Goal: Task Accomplishment & Management: Manage account settings

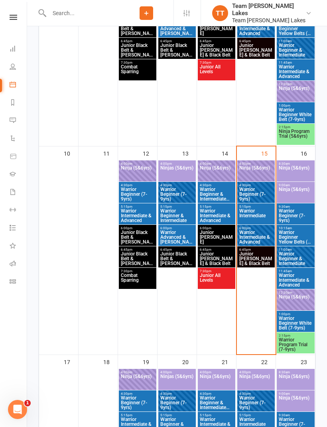
scroll to position [472, 0]
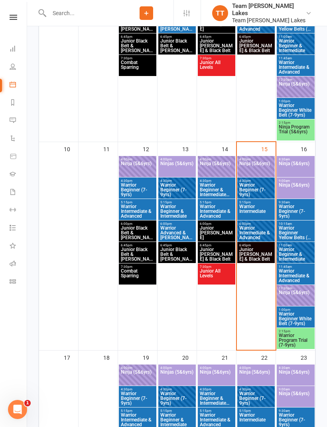
click at [258, 210] on span "Warrior Intermediate" at bounding box center [256, 211] width 34 height 14
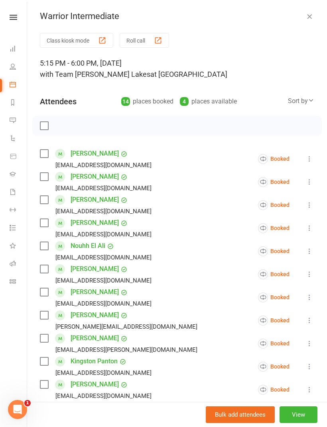
click at [144, 38] on button "Roll call" at bounding box center [144, 40] width 49 height 15
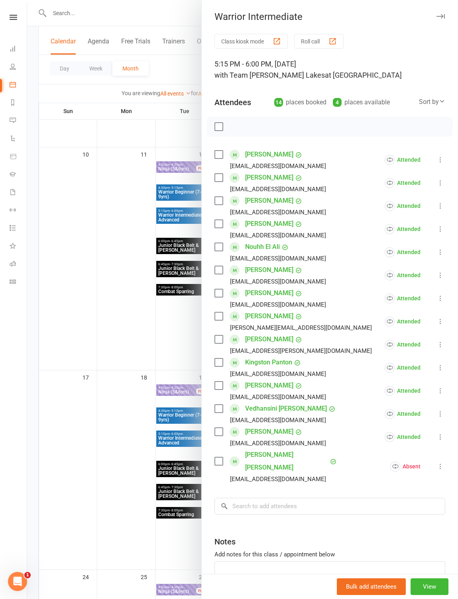
scroll to position [0, 0]
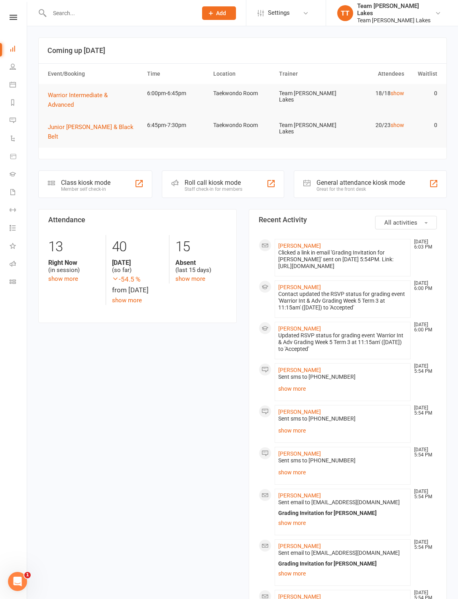
click at [23, 80] on link "Calendar" at bounding box center [19, 85] width 18 height 18
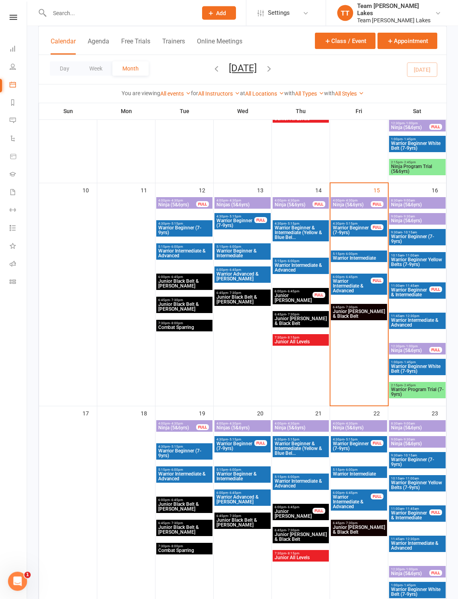
scroll to position [462, 0]
click at [326, 281] on span "Warrior Intermediate & Advanced" at bounding box center [351, 286] width 39 height 14
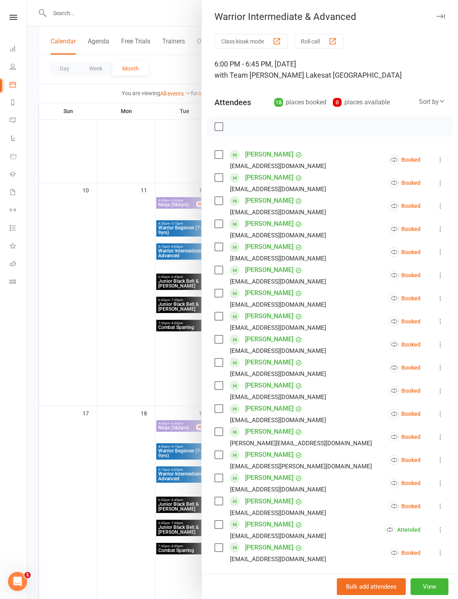
click at [326, 35] on button "Roll call" at bounding box center [318, 41] width 49 height 15
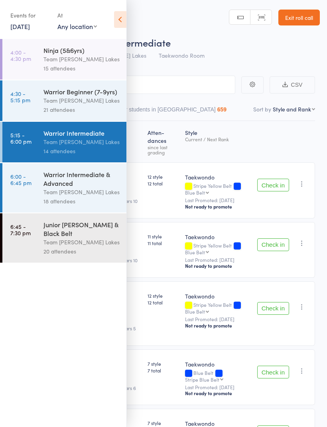
click at [122, 15] on icon at bounding box center [120, 19] width 12 height 17
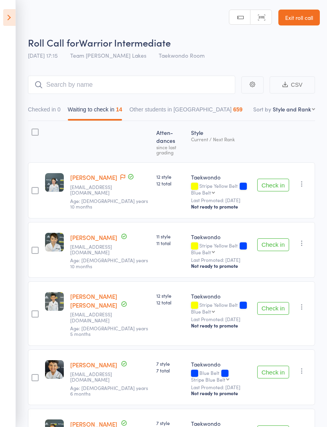
click at [275, 179] on button "Check in" at bounding box center [273, 185] width 32 height 13
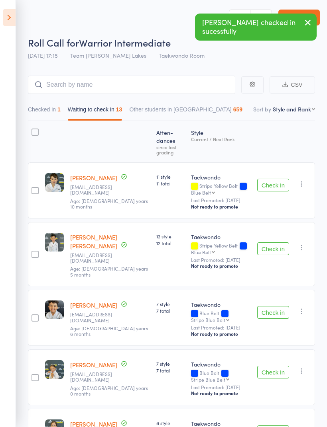
click at [276, 170] on div "Check in Check in Promote Send message Add Note Add Task Add Flag Remove Mark a…" at bounding box center [284, 191] width 61 height 56
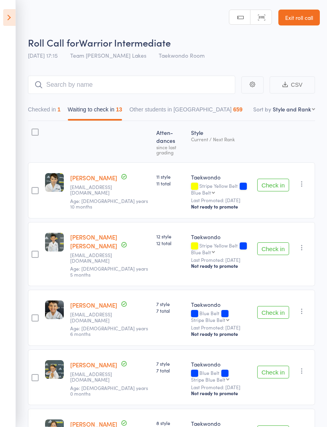
click at [268, 179] on button "Check in" at bounding box center [273, 185] width 32 height 13
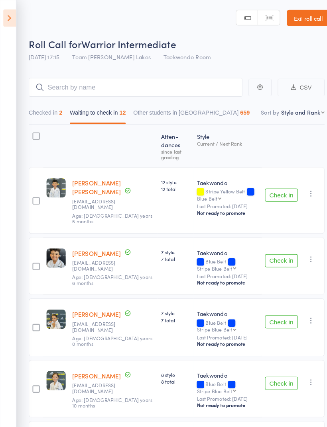
click at [272, 247] on button "Check in" at bounding box center [273, 253] width 32 height 13
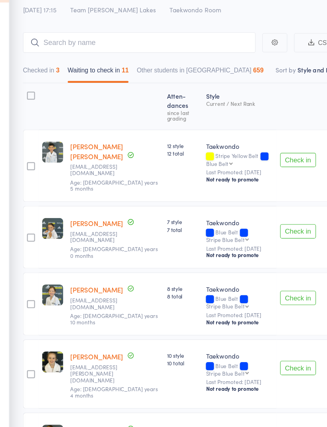
scroll to position [25, 0]
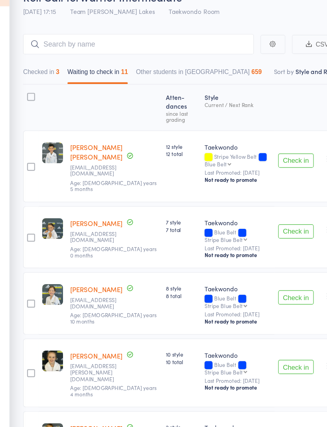
click at [260, 344] on button "Check in" at bounding box center [273, 350] width 32 height 13
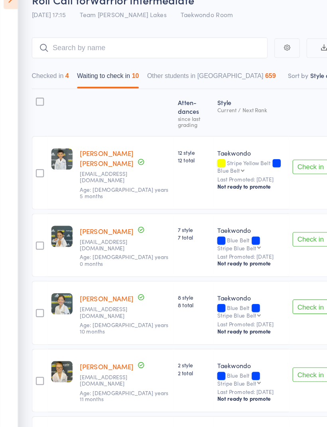
click at [270, 341] on button "Check in" at bounding box center [273, 347] width 32 height 13
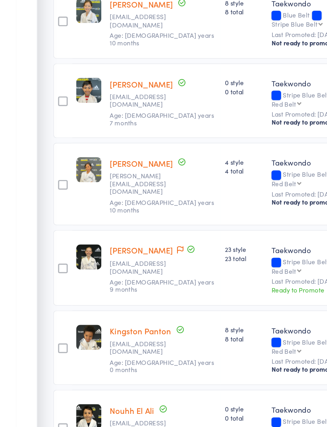
scroll to position [221, 0]
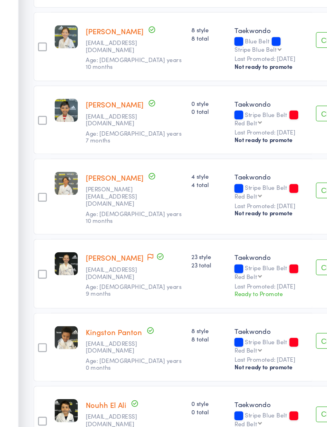
click at [262, 330] on button "Check in" at bounding box center [273, 336] width 32 height 13
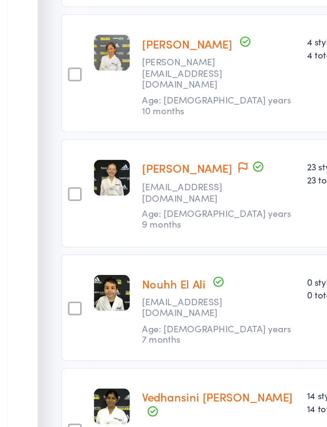
scroll to position [216, 0]
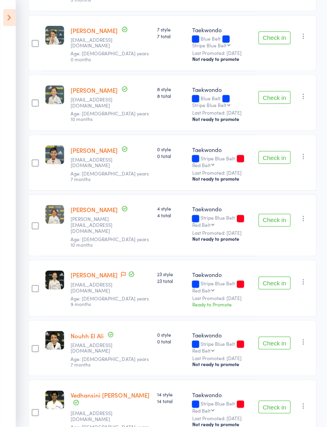
click at [278, 399] on button "Check in" at bounding box center [273, 405] width 32 height 13
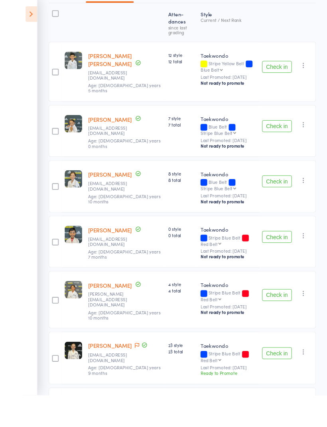
scroll to position [147, 0]
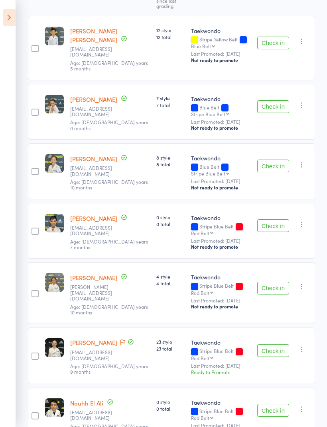
click at [271, 345] on button "Check in" at bounding box center [273, 351] width 32 height 13
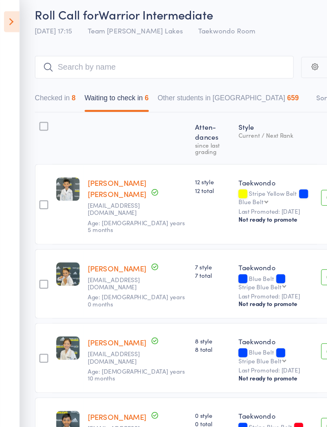
scroll to position [0, 0]
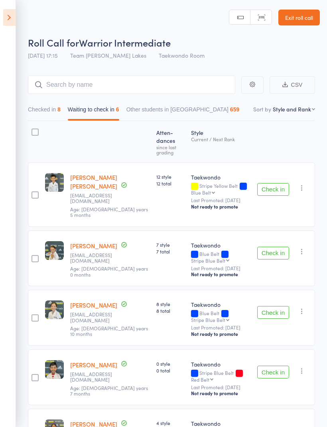
click at [277, 306] on button "Check in" at bounding box center [273, 312] width 32 height 13
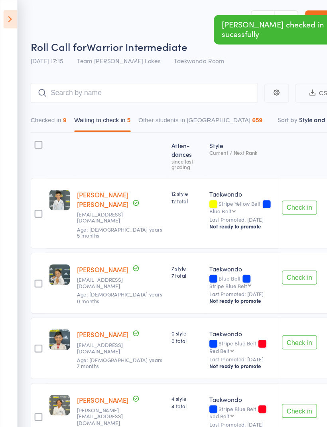
click at [267, 247] on button "Check in" at bounding box center [273, 253] width 32 height 13
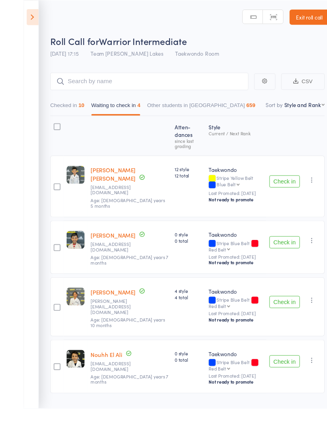
scroll to position [6, 0]
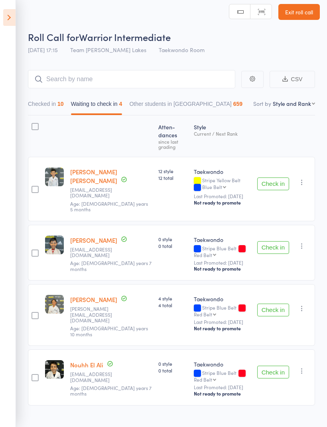
click at [270, 304] on button "Check in" at bounding box center [273, 310] width 32 height 13
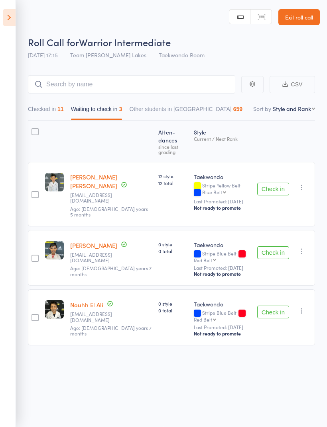
click at [274, 247] on button "Check in" at bounding box center [273, 253] width 32 height 13
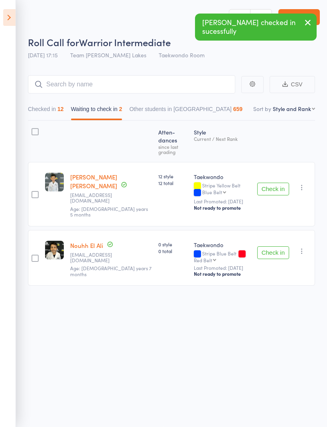
click at [274, 247] on button "Check in" at bounding box center [273, 253] width 32 height 13
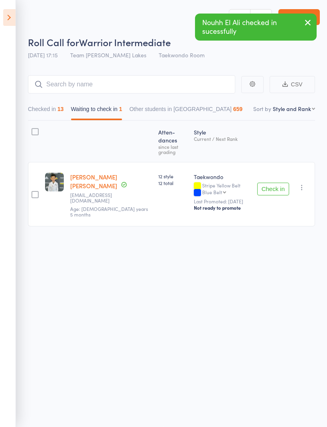
click at [29, 172] on div at bounding box center [35, 194] width 14 height 65
click at [27, 176] on main "CSV Checked in 13 Waiting to check in 1 Other students in Taekwondo 659 Sort by…" at bounding box center [163, 162] width 327 height 199
click at [35, 191] on div at bounding box center [34, 194] width 7 height 7
click at [33, 192] on input "checkbox" at bounding box center [33, 192] width 0 height 0
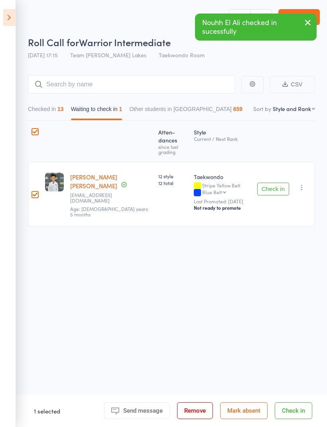
click at [246, 412] on button "Mark absent" at bounding box center [243, 411] width 47 height 17
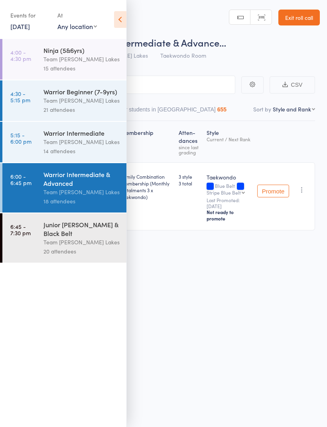
click at [120, 15] on icon at bounding box center [120, 19] width 12 height 17
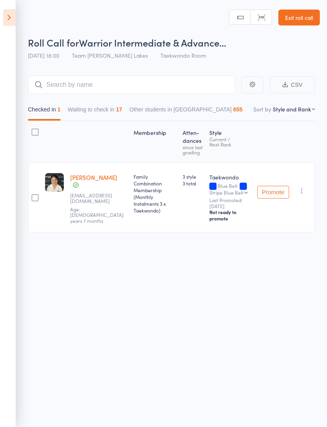
click at [102, 111] on button "Waiting to check in 17" at bounding box center [95, 111] width 55 height 18
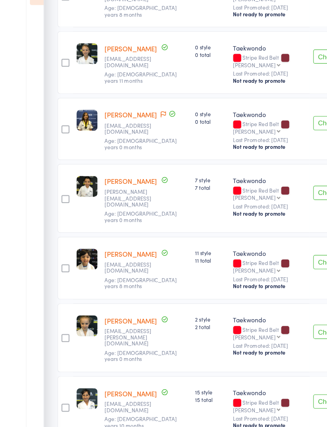
scroll to position [698, 0]
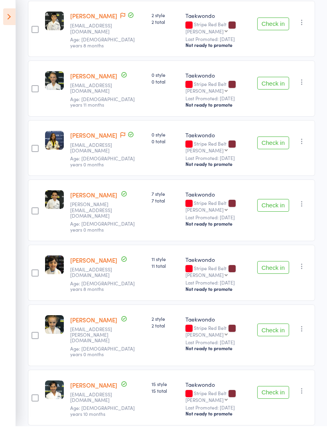
click at [277, 325] on button "Check in" at bounding box center [273, 331] width 32 height 13
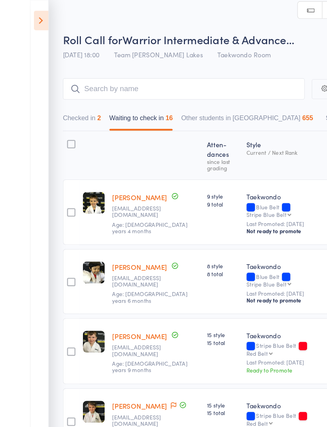
scroll to position [0, 0]
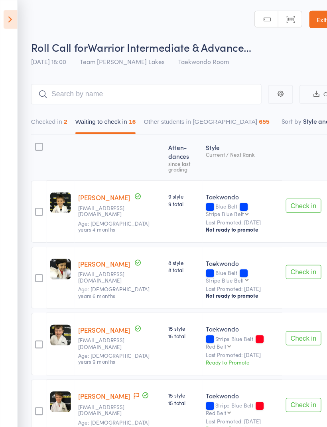
click at [276, 179] on button "Check in" at bounding box center [273, 185] width 32 height 13
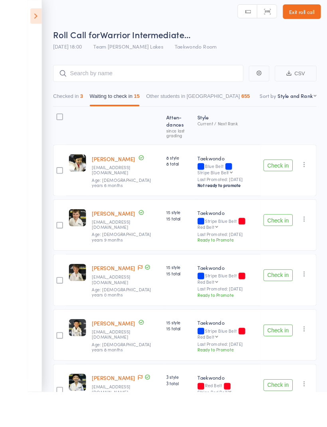
scroll to position [10, 0]
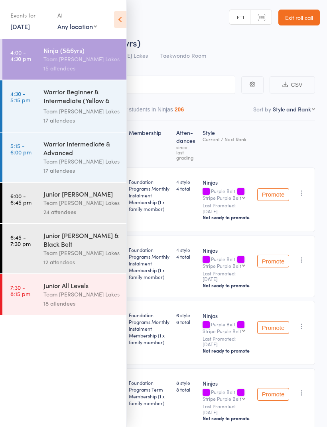
click at [295, 16] on link "Exit roll call" at bounding box center [298, 18] width 41 height 16
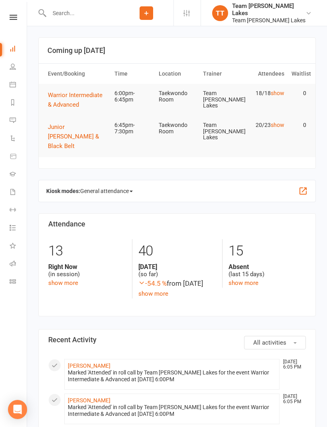
click at [18, 169] on link "Gradings" at bounding box center [19, 175] width 18 height 18
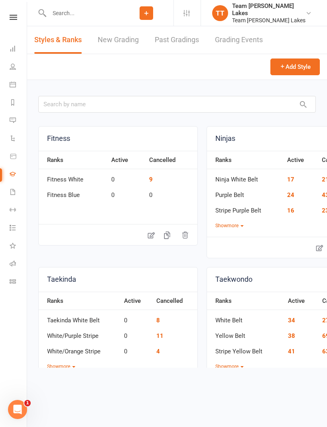
click at [237, 37] on link "Grading Events" at bounding box center [239, 39] width 48 height 27
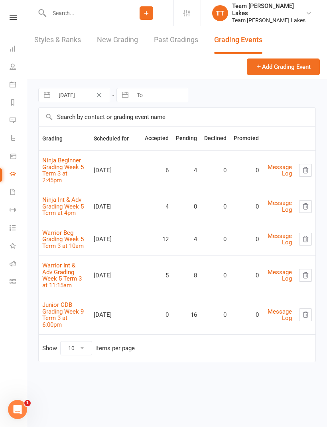
click at [69, 267] on link "Warrior Int & Adv Grading Week 5 Term 3 at 11:15am" at bounding box center [61, 275] width 39 height 27
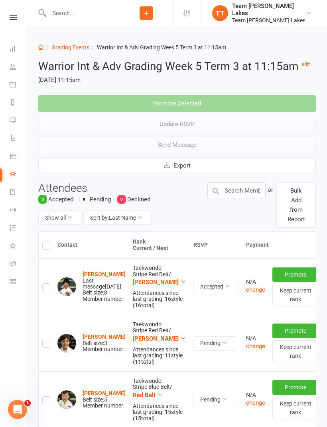
click at [325, 350] on button "button" at bounding box center [331, 343] width 13 height 13
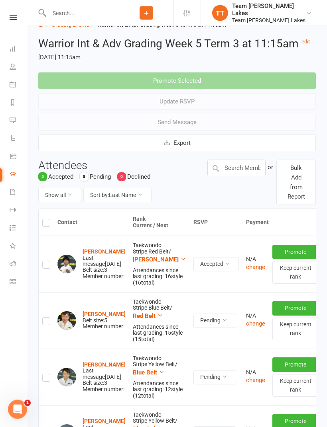
scroll to position [25, 0]
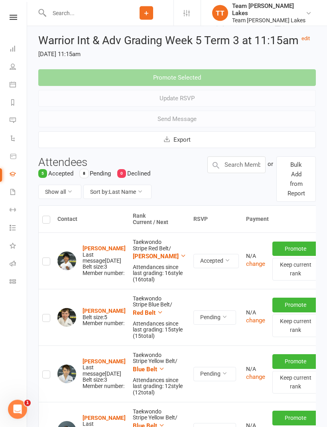
click at [325, 325] on button "button" at bounding box center [331, 318] width 13 height 13
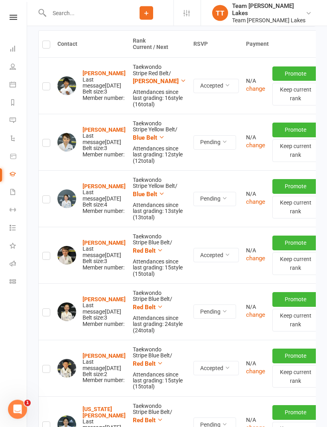
scroll to position [202, 0]
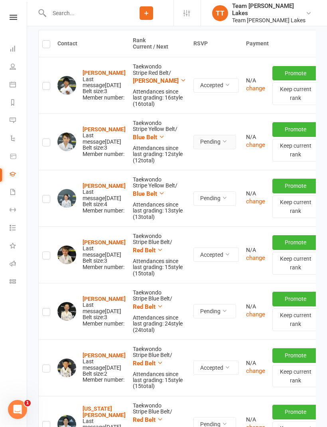
click at [206, 149] on button "Pending" at bounding box center [214, 142] width 43 height 14
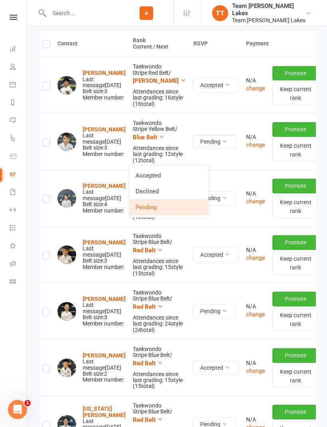
click at [186, 174] on link "Accepted" at bounding box center [168, 176] width 79 height 16
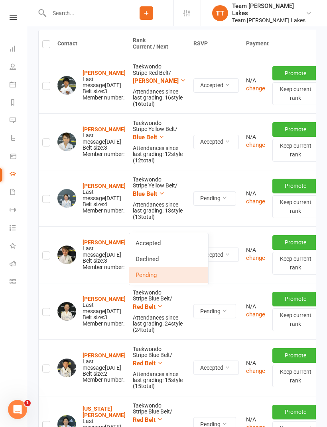
click at [188, 238] on link "Accepted" at bounding box center [168, 243] width 79 height 16
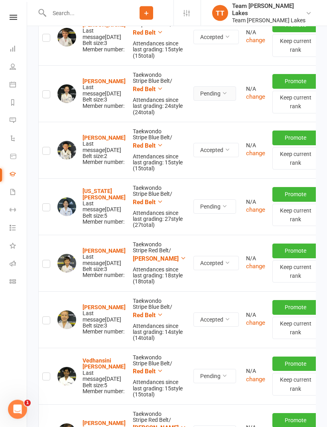
click at [222, 96] on icon at bounding box center [225, 94] width 6 height 6
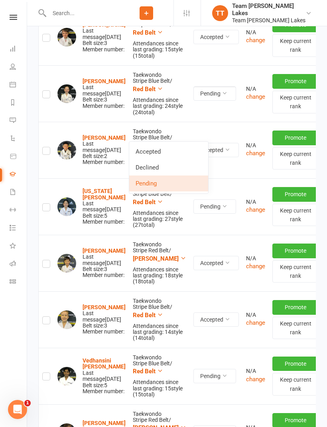
click at [183, 149] on link "Accepted" at bounding box center [168, 152] width 79 height 16
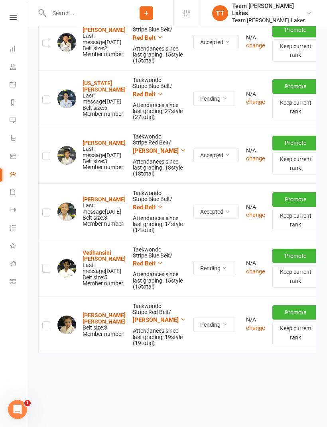
scroll to position [610, 0]
click at [206, 266] on button "Pending" at bounding box center [214, 268] width 43 height 14
click at [163, 364] on link "Accepted" at bounding box center [168, 372] width 79 height 16
click at [17, 86] on link "Calendar" at bounding box center [19, 85] width 18 height 18
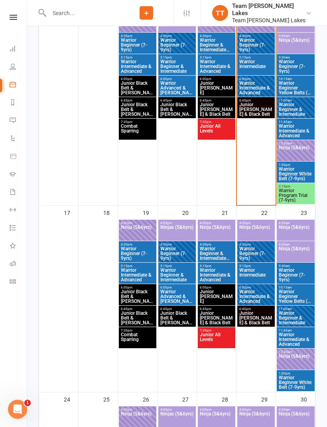
scroll to position [617, 0]
click at [261, 292] on span "Warrior Intermediate & Advanced" at bounding box center [256, 297] width 34 height 14
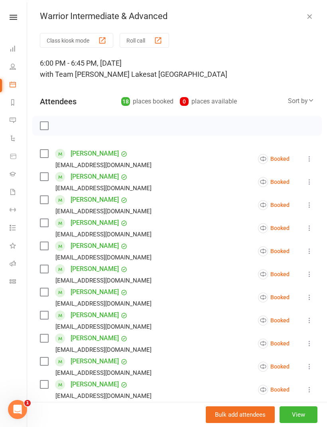
click at [311, 18] on icon "button" at bounding box center [309, 16] width 8 height 8
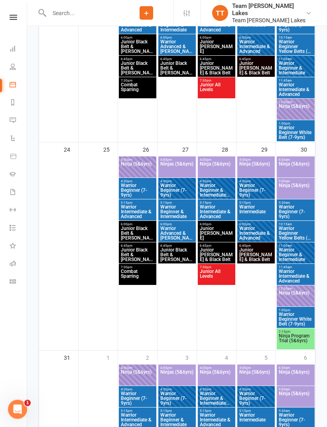
scroll to position [867, 0]
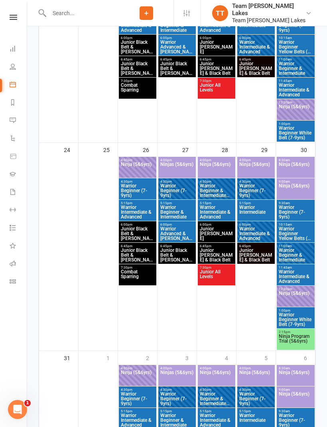
click at [267, 233] on span "Warrior Intermediate & Advanced" at bounding box center [256, 234] width 34 height 14
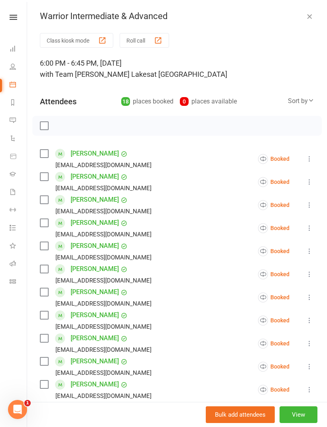
click at [313, 20] on icon "button" at bounding box center [309, 16] width 8 height 8
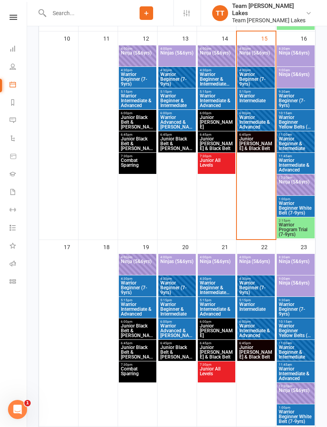
scroll to position [583, 0]
click at [263, 122] on span "Warrior Intermediate & Advanced" at bounding box center [256, 123] width 34 height 14
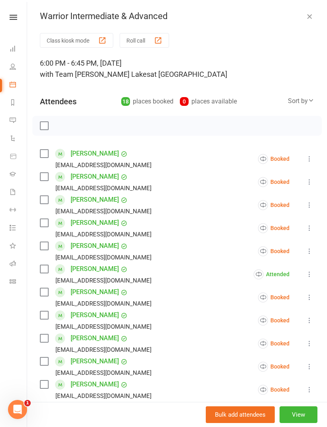
click at [143, 39] on button "Roll call" at bounding box center [144, 40] width 49 height 15
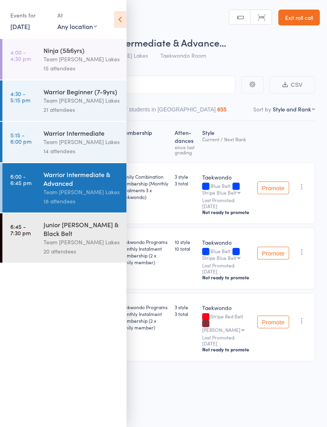
click at [120, 15] on icon at bounding box center [120, 19] width 12 height 17
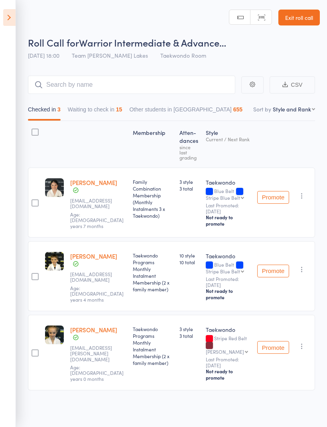
click at [109, 107] on button "Waiting to check in 15" at bounding box center [95, 111] width 55 height 18
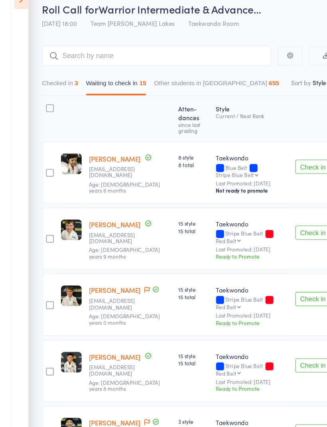
scroll to position [16, 0]
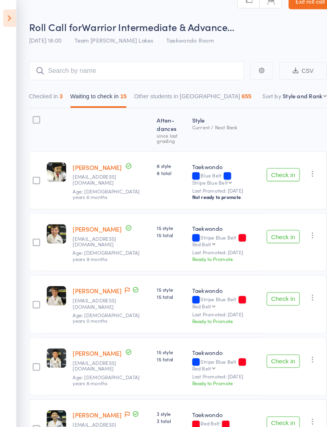
click at [303, 223] on icon "button" at bounding box center [302, 227] width 8 height 8
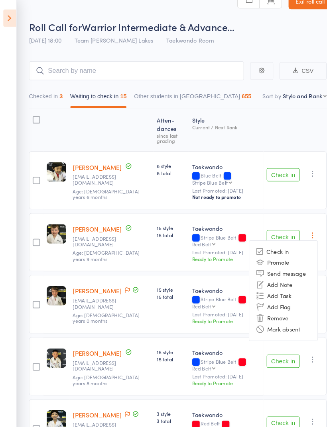
click at [288, 313] on li "Mark absent" at bounding box center [273, 318] width 66 height 11
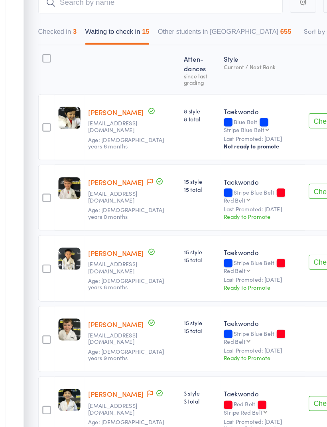
scroll to position [39, 0]
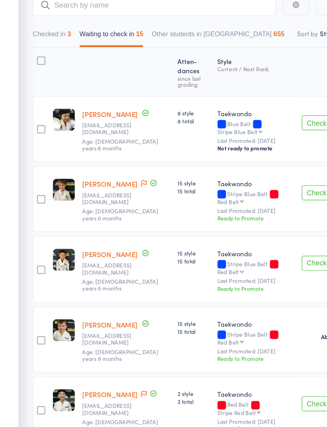
click at [267, 259] on button "Check in" at bounding box center [273, 265] width 32 height 13
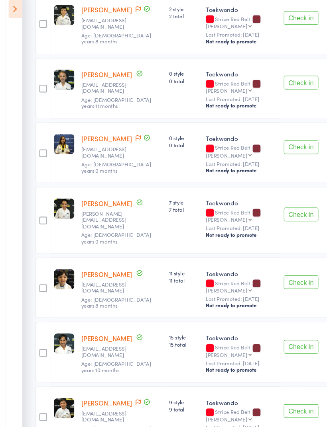
scroll to position [598, 0]
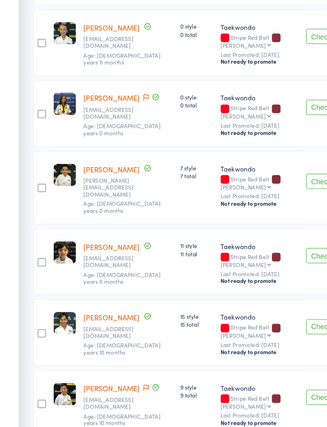
click at [270, 303] on button "Check in" at bounding box center [273, 309] width 32 height 13
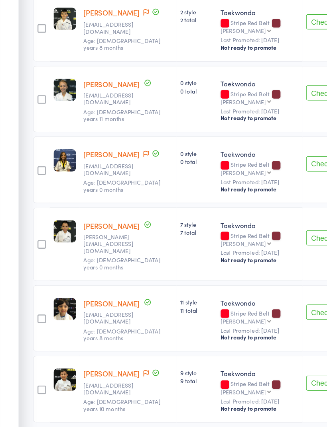
click at [269, 303] on button "Check in" at bounding box center [273, 309] width 32 height 13
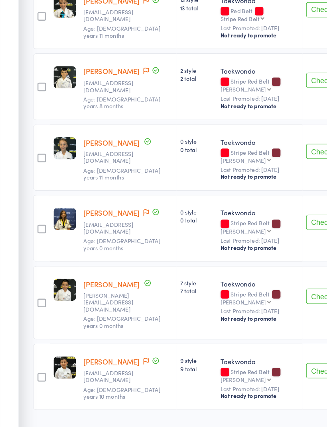
scroll to position [478, 0]
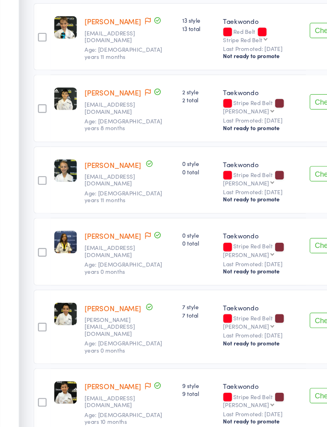
click at [263, 178] on button "Check in" at bounding box center [273, 184] width 32 height 13
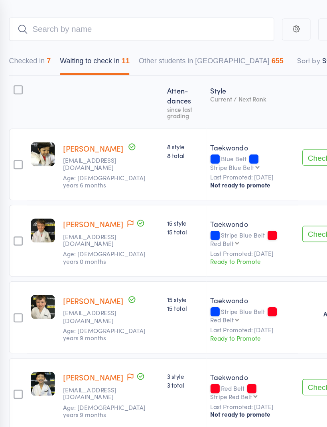
scroll to position [62, 0]
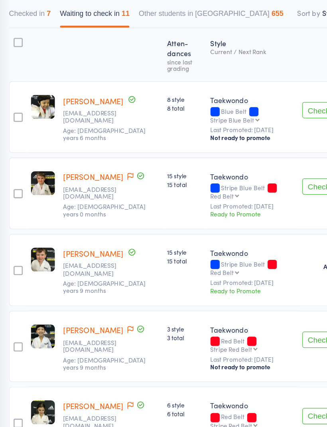
click at [73, 112] on link "Samar Bhatia" at bounding box center [93, 116] width 47 height 8
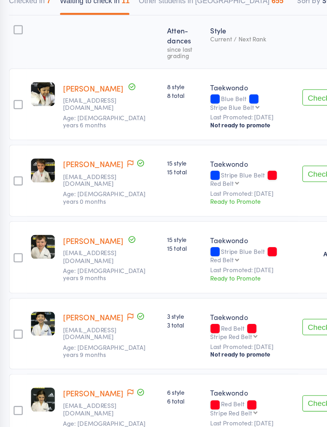
click at [257, 117] on button "Check in" at bounding box center [273, 123] width 32 height 13
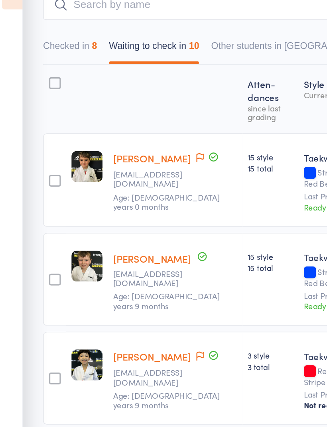
scroll to position [19, 0]
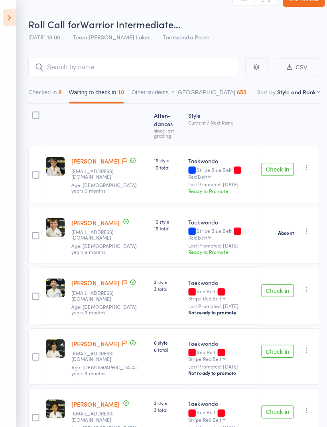
click at [273, 161] on button "Check in" at bounding box center [273, 167] width 32 height 13
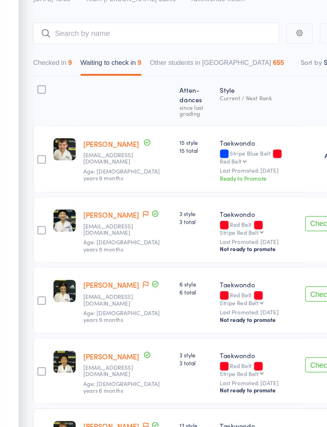
click at [264, 220] on button "Check in" at bounding box center [273, 226] width 32 height 13
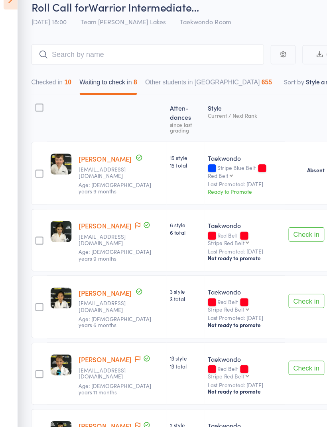
click at [49, 84] on button "Checked in 10" at bounding box center [46, 93] width 36 height 18
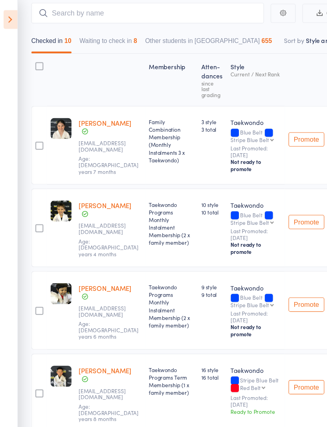
scroll to position [0, 0]
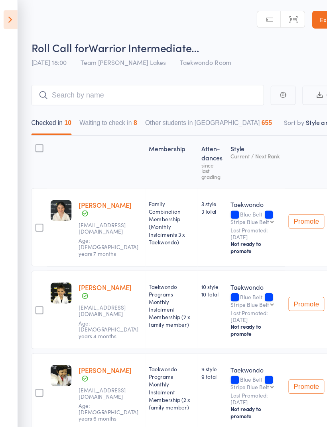
click at [104, 108] on button "Waiting to check in 8" at bounding box center [96, 111] width 51 height 18
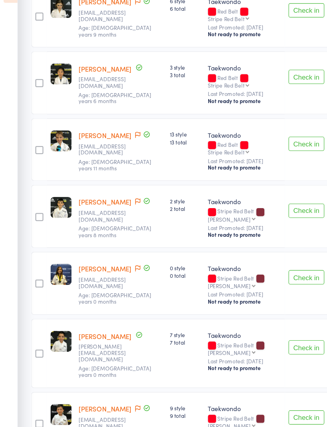
scroll to position [239, 0]
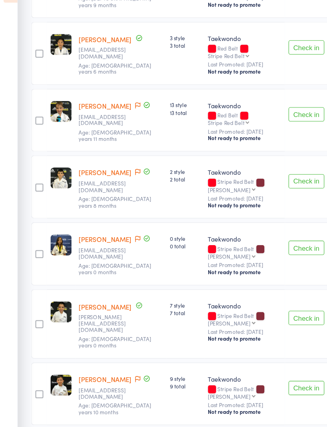
click at [271, 301] on button "Check in" at bounding box center [273, 307] width 32 height 13
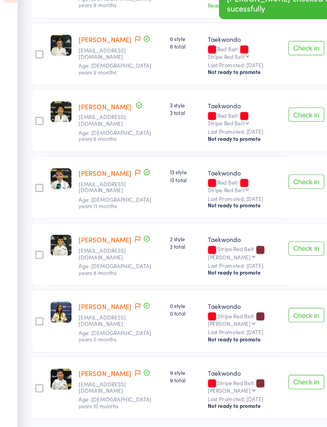
click at [275, 179] on button "Check in" at bounding box center [273, 185] width 32 height 13
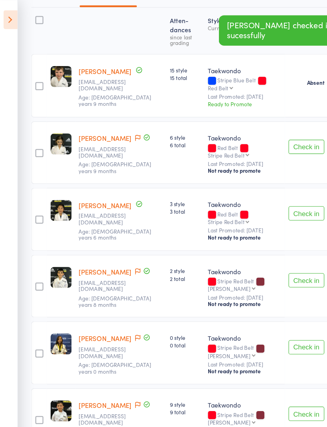
scroll to position [113, 0]
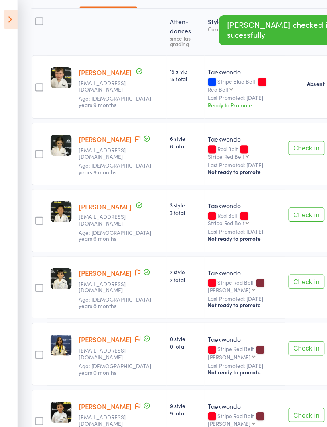
click at [269, 185] on button "Check in" at bounding box center [273, 191] width 32 height 13
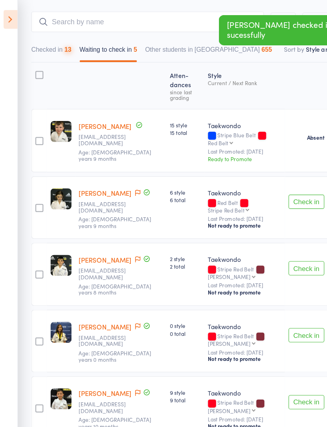
scroll to position [59, 0]
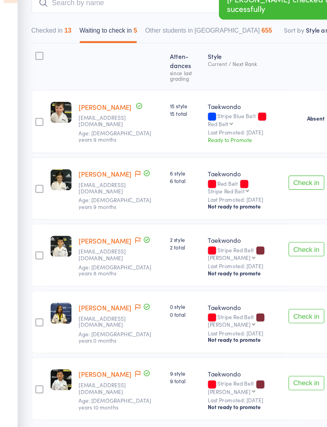
click at [269, 180] on button "Check in" at bounding box center [273, 186] width 32 height 13
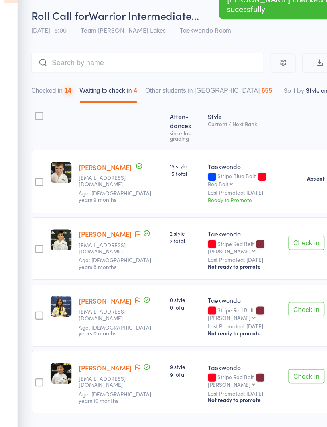
scroll to position [6, 0]
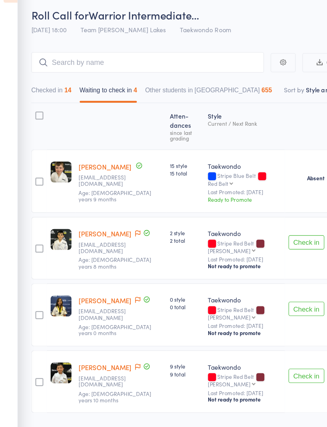
click at [34, 123] on div at bounding box center [34, 126] width 7 height 7
click at [33, 124] on input "checkbox" at bounding box center [33, 124] width 0 height 0
click at [245, 403] on button "Mark absent" at bounding box center [243, 411] width 47 height 17
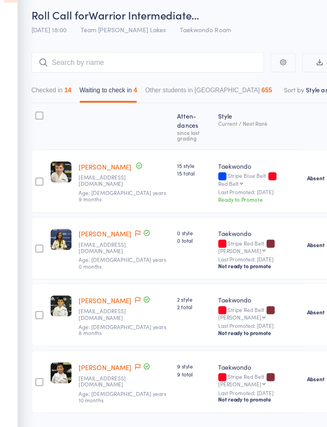
click at [54, 97] on button "Checked in 14" at bounding box center [46, 106] width 36 height 18
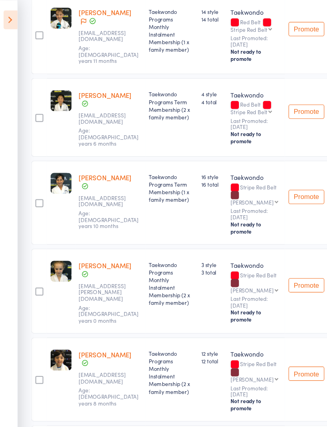
scroll to position [688, 0]
click at [83, 15] on link "Oliver Finn" at bounding box center [93, 11] width 47 height 8
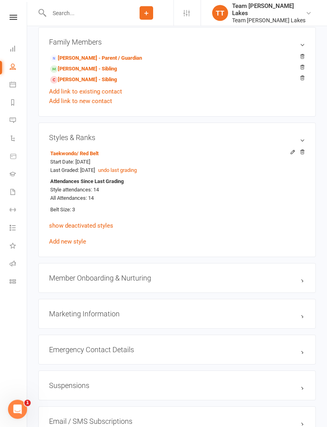
scroll to position [625, 0]
click at [116, 361] on div "Emergency Contact Details edit" at bounding box center [176, 350] width 277 height 30
click at [125, 359] on div "Emergency Contact Details edit" at bounding box center [176, 350] width 277 height 30
click at [124, 360] on div "Emergency Contact Details edit" at bounding box center [176, 350] width 277 height 30
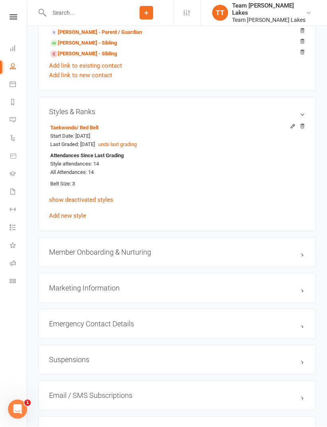
scroll to position [651, 0]
click at [14, 261] on icon at bounding box center [13, 264] width 6 height 6
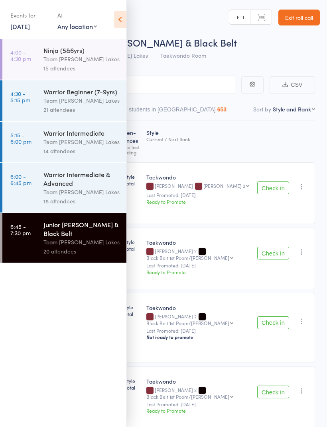
click at [122, 19] on icon at bounding box center [120, 19] width 12 height 17
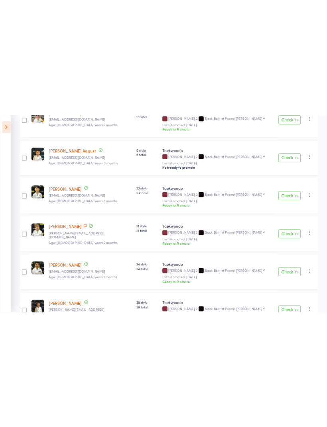
scroll to position [200, 0]
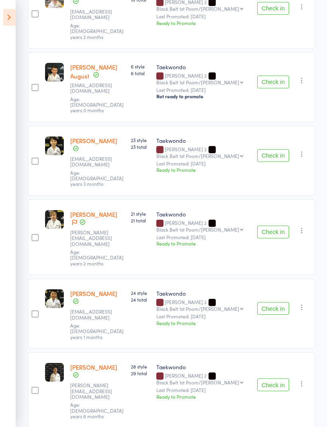
click at [267, 150] on button "Check in" at bounding box center [273, 156] width 32 height 13
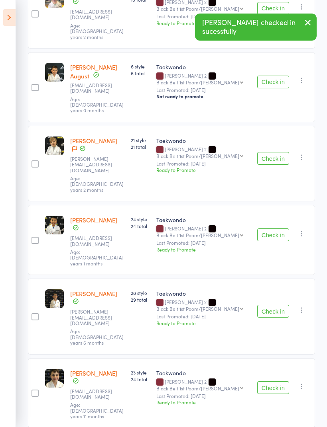
click at [262, 152] on button "Check in" at bounding box center [273, 158] width 32 height 13
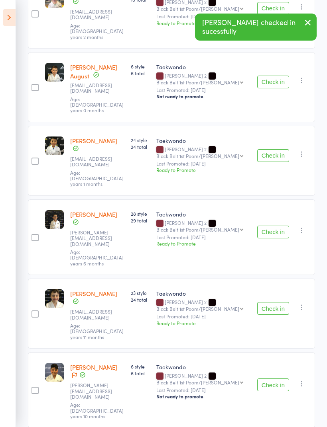
click at [269, 149] on button "Check in" at bounding box center [273, 155] width 32 height 13
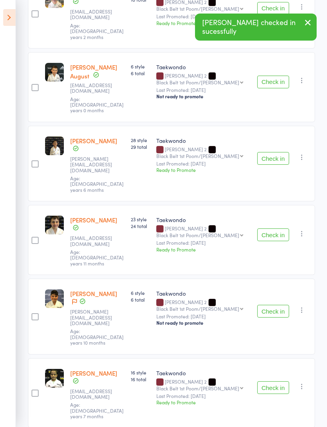
click at [271, 152] on button "Check in" at bounding box center [273, 158] width 32 height 13
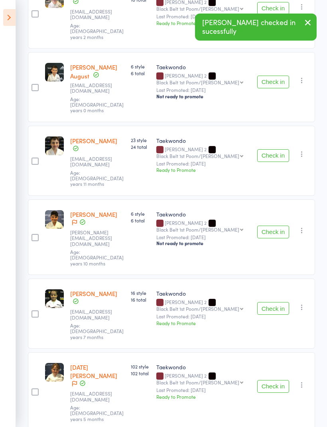
click at [271, 149] on button "Check in" at bounding box center [273, 155] width 32 height 13
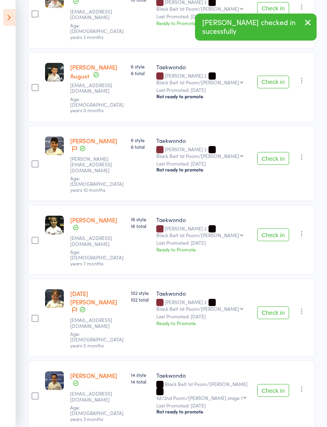
click at [276, 152] on button "Check in" at bounding box center [273, 158] width 32 height 13
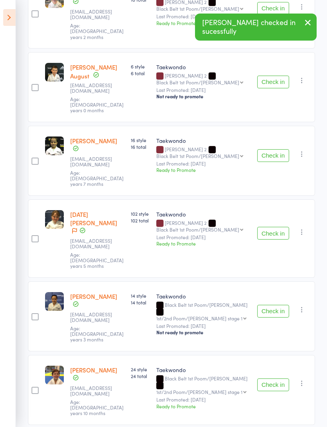
click at [274, 149] on button "Check in" at bounding box center [273, 155] width 32 height 13
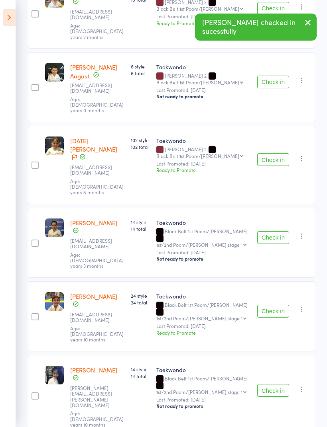
click at [273, 153] on button "Check in" at bounding box center [273, 159] width 32 height 13
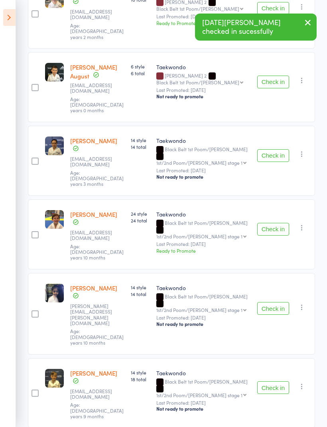
click at [273, 149] on button "Check in" at bounding box center [273, 155] width 32 height 13
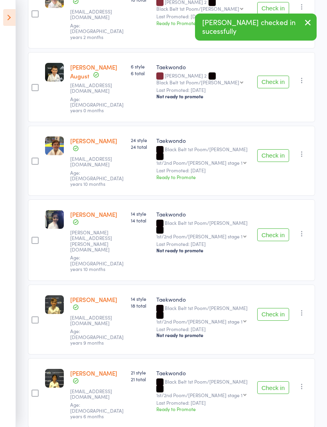
click at [271, 149] on button "Check in" at bounding box center [273, 155] width 32 height 13
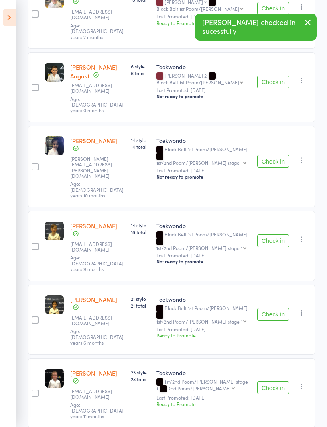
click at [269, 155] on button "Check in" at bounding box center [273, 161] width 32 height 13
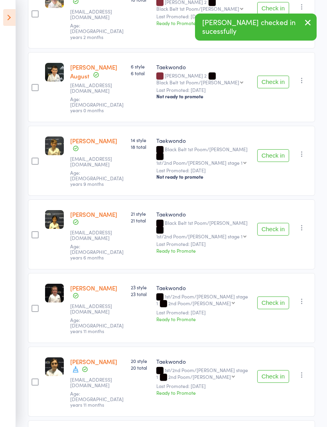
click at [274, 149] on button "Check in" at bounding box center [273, 155] width 32 height 13
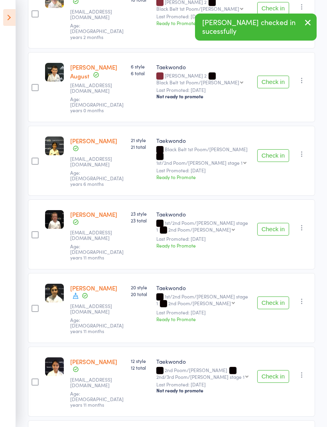
scroll to position [216, 0]
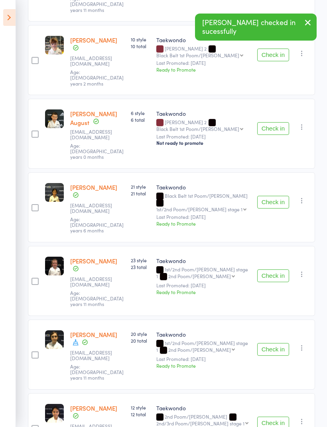
click at [270, 196] on button "Check in" at bounding box center [273, 202] width 32 height 13
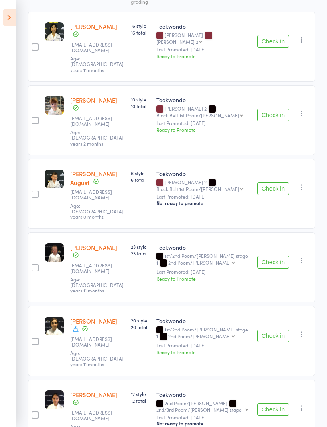
click at [278, 256] on button "Check in" at bounding box center [273, 262] width 32 height 13
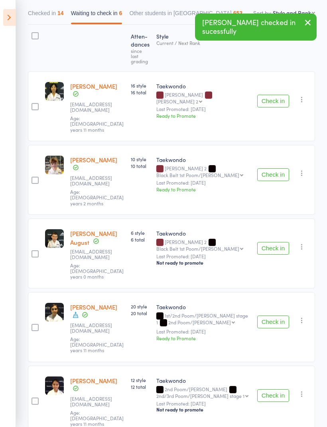
click at [278, 316] on button "Check in" at bounding box center [273, 322] width 32 height 13
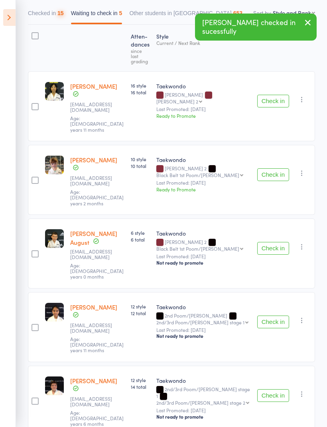
scroll to position [37, 0]
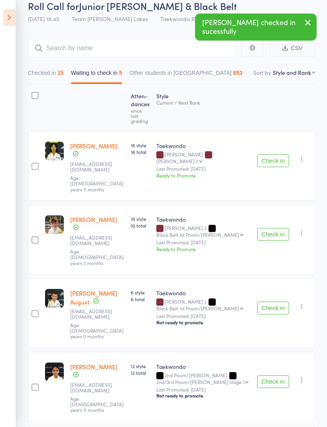
click at [277, 376] on button "Check in" at bounding box center [273, 382] width 32 height 13
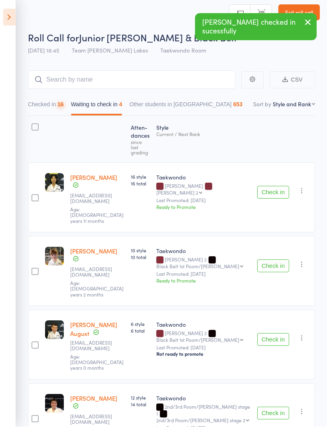
click at [276, 384] on div "Check in Check in Promote Send message Add Note Add Task Add Flag Remove Mark a…" at bounding box center [284, 419] width 61 height 70
click at [274, 407] on button "Check in" at bounding box center [273, 413] width 32 height 13
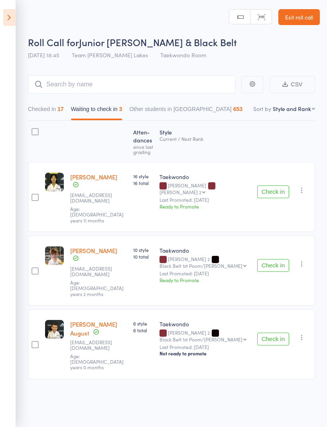
click at [33, 131] on label at bounding box center [34, 132] width 7 height 9
click at [33, 129] on input "checkbox" at bounding box center [33, 129] width 0 height 0
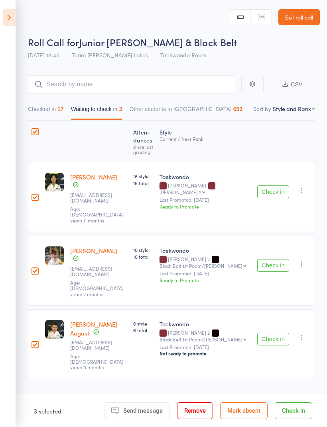
click at [250, 414] on button "Mark absent" at bounding box center [243, 411] width 47 height 17
